Goal: Task Accomplishment & Management: Manage account settings

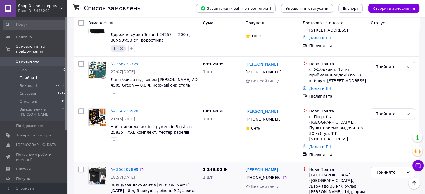
scroll to position [153, 0]
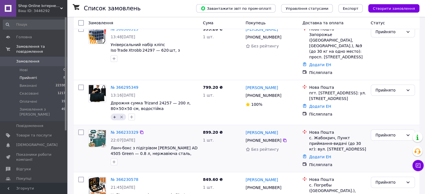
scroll to position [112, 0]
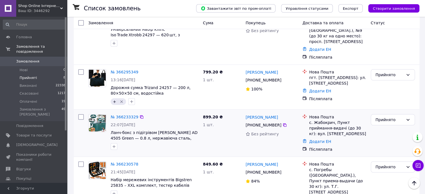
click at [118, 114] on div "№ 366233329" at bounding box center [124, 117] width 29 height 7
click at [117, 115] on link "№ 366233329" at bounding box center [125, 117] width 28 height 4
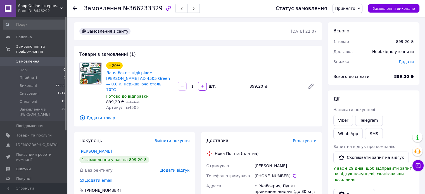
click at [101, 149] on div "Самейко Вікторія" at bounding box center [134, 152] width 110 height 6
click at [101, 149] on link "Самейко Вікторія" at bounding box center [95, 151] width 32 height 4
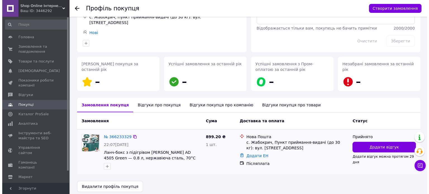
scroll to position [50, 0]
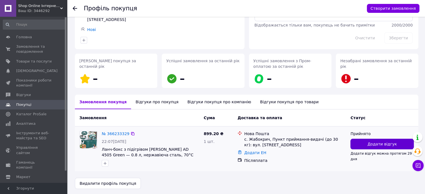
click at [382, 147] on button "Додати відгук" at bounding box center [381, 144] width 63 height 11
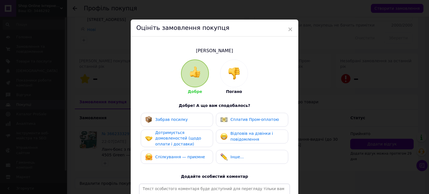
click at [226, 76] on div at bounding box center [233, 73] width 27 height 27
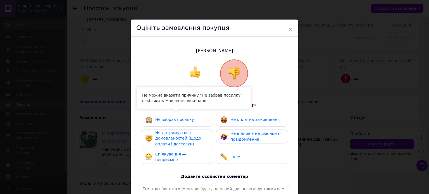
click at [185, 160] on div "Спілкування — неприємне" at bounding box center [181, 156] width 53 height 11
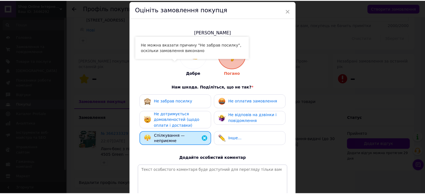
scroll to position [82, 0]
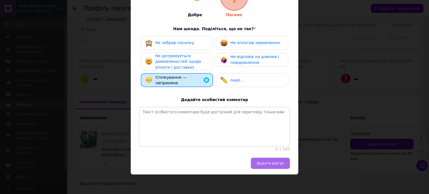
click at [264, 163] on span "Додати відгук" at bounding box center [270, 163] width 27 height 4
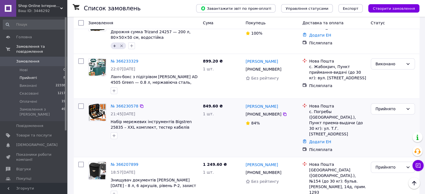
scroll to position [262, 0]
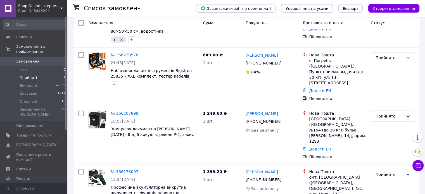
scroll to position [217, 0]
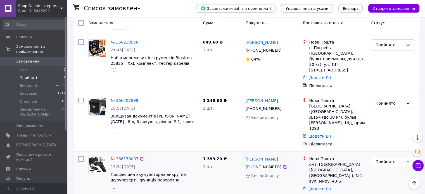
scroll to position [217, 0]
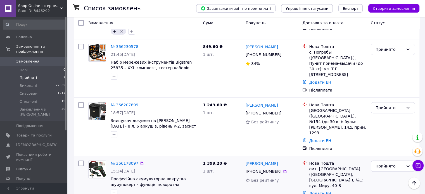
scroll to position [189, 0]
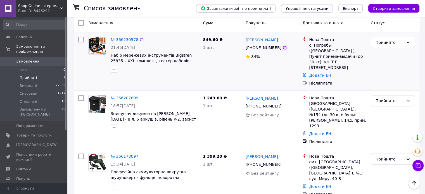
click at [283, 46] on icon at bounding box center [284, 47] width 3 height 3
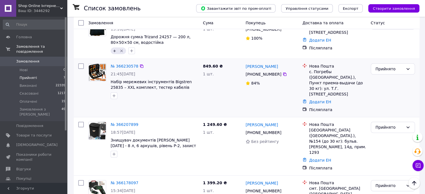
scroll to position [161, 0]
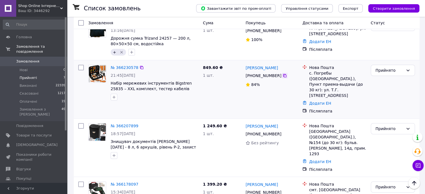
click at [283, 73] on icon at bounding box center [284, 75] width 4 height 4
click at [386, 69] on div "Прийнято" at bounding box center [393, 90] width 49 height 54
drag, startPoint x: 387, startPoint y: 63, endPoint x: 387, endPoint y: 69, distance: 5.3
click at [387, 67] on div "Прийнято" at bounding box center [390, 70] width 28 height 6
click at [387, 74] on li "Виконано" at bounding box center [393, 75] width 44 height 10
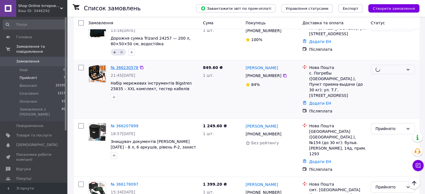
click at [125, 65] on link "№ 366230578" at bounding box center [125, 67] width 28 height 4
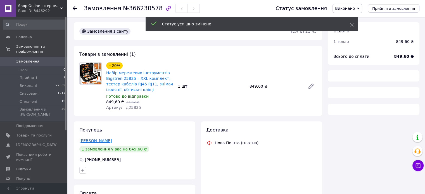
click at [104, 141] on link "Циганенко Максим" at bounding box center [95, 141] width 32 height 4
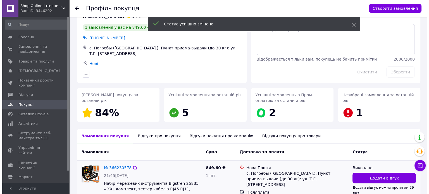
scroll to position [52, 0]
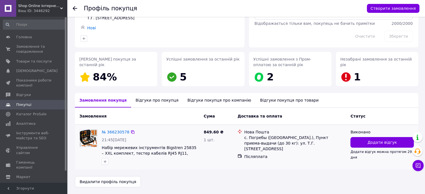
click at [370, 134] on div "Виконано" at bounding box center [381, 132] width 63 height 6
click at [376, 142] on span "Додати відгук" at bounding box center [381, 143] width 29 height 6
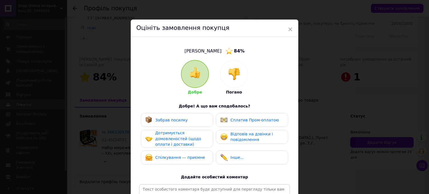
drag, startPoint x: 228, startPoint y: 53, endPoint x: 232, endPoint y: 67, distance: 14.3
click at [228, 53] on img at bounding box center [229, 51] width 7 height 7
click at [232, 67] on div at bounding box center [233, 73] width 27 height 27
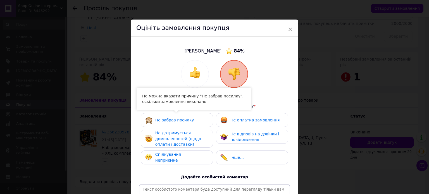
click at [181, 158] on span "Спілкування — неприємне" at bounding box center [170, 157] width 31 height 10
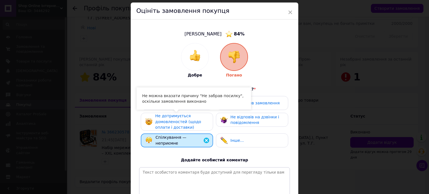
scroll to position [82, 0]
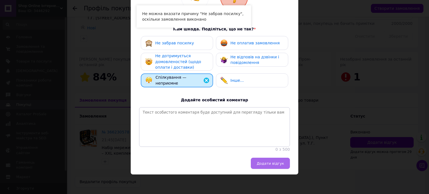
click at [273, 165] on span "Додати відгук" at bounding box center [270, 164] width 27 height 4
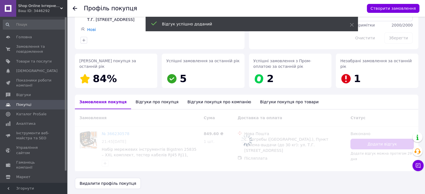
click at [136, 100] on div "Відгуки про покупця" at bounding box center [157, 102] width 52 height 15
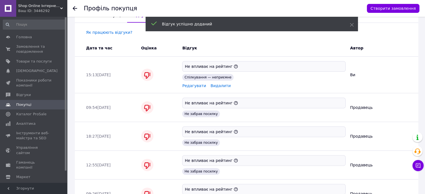
scroll to position [142, 0]
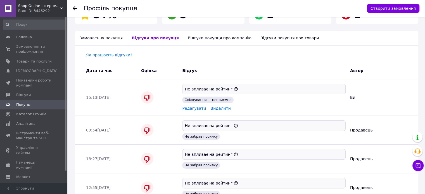
click at [98, 44] on div "Замовлення покупця" at bounding box center [101, 38] width 52 height 15
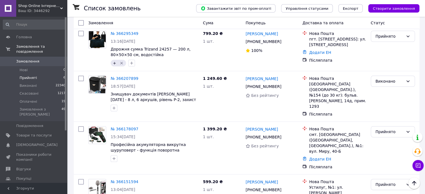
scroll to position [168, 0]
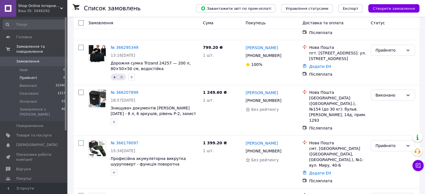
scroll to position [168, 0]
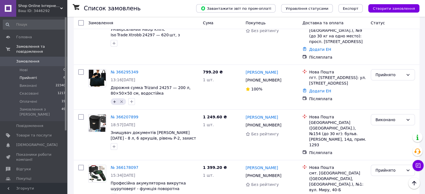
click at [43, 59] on span "Замовлення" at bounding box center [33, 61] width 35 height 5
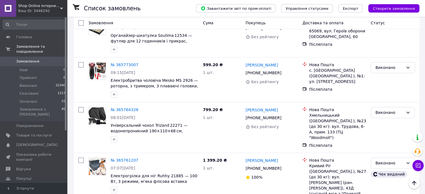
scroll to position [4690, 0]
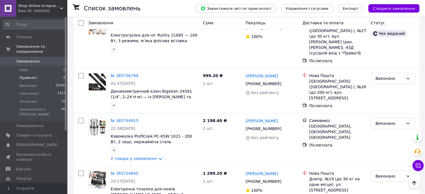
click at [49, 74] on li "Прийняті 6" at bounding box center [34, 78] width 69 height 8
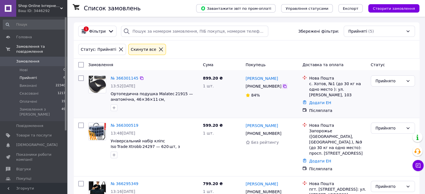
click at [284, 86] on div "+380 67 444 17 13" at bounding box center [272, 86] width 54 height 7
click at [282, 87] on icon at bounding box center [284, 86] width 4 height 4
click at [395, 79] on div "Прийнято" at bounding box center [390, 81] width 28 height 6
click at [398, 94] on li "Виконано" at bounding box center [393, 93] width 44 height 10
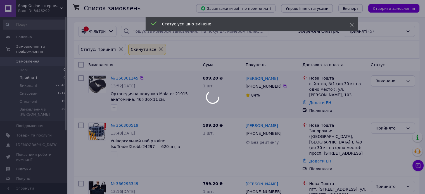
click at [117, 86] on body "Shop Online Інтернет-магазин Ваш ID: 3446292 Сайт Shop Online Інтернет-магазин …" at bounding box center [212, 163] width 425 height 327
click at [120, 81] on div at bounding box center [212, 97] width 425 height 194
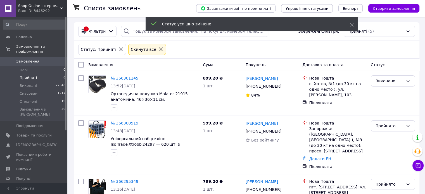
click at [119, 79] on link "№ 366301145" at bounding box center [125, 78] width 28 height 4
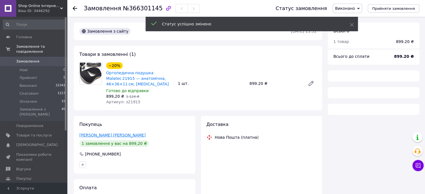
click at [103, 136] on link "Білокоренко Тетяна" at bounding box center [112, 135] width 66 height 4
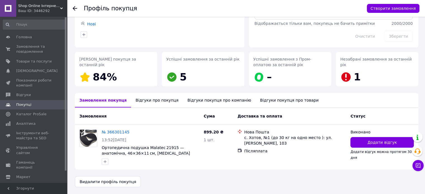
click at [158, 102] on div "Відгуки про покупця" at bounding box center [157, 100] width 52 height 15
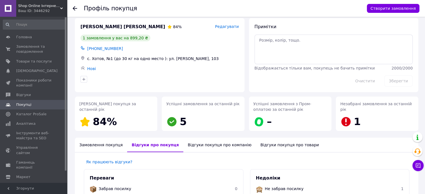
click at [103, 142] on div "Замовлення покупця" at bounding box center [101, 145] width 52 height 15
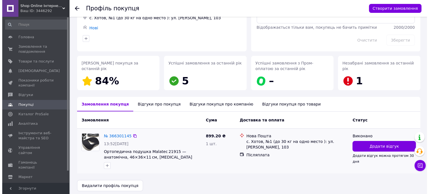
scroll to position [50, 0]
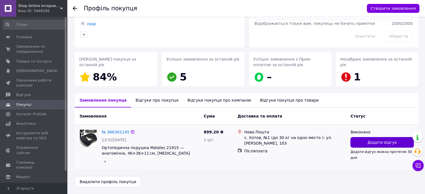
click at [355, 142] on button "Додати відгук" at bounding box center [381, 142] width 63 height 11
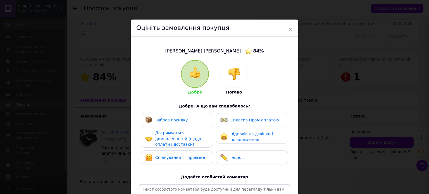
click at [230, 68] on img at bounding box center [234, 74] width 12 height 12
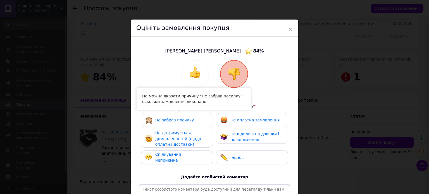
click at [194, 152] on div "Спілкування — неприємне" at bounding box center [177, 158] width 72 height 14
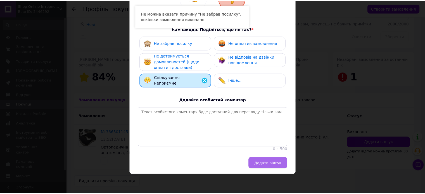
scroll to position [82, 0]
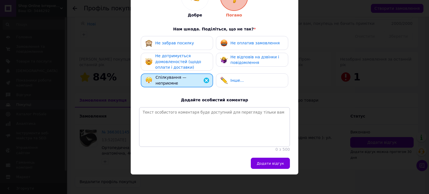
click at [272, 168] on button "Додати відгук" at bounding box center [270, 163] width 39 height 11
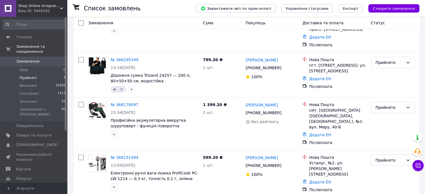
scroll to position [78, 0]
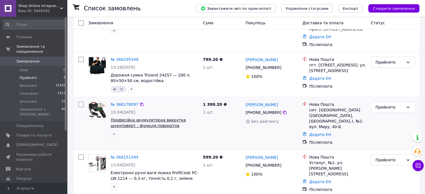
scroll to position [78, 0]
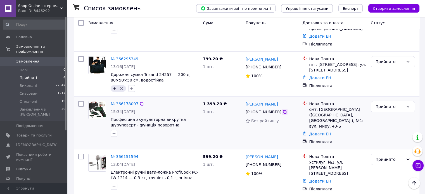
click at [282, 110] on icon at bounding box center [284, 112] width 4 height 4
